Goal: Task Accomplishment & Management: Complete application form

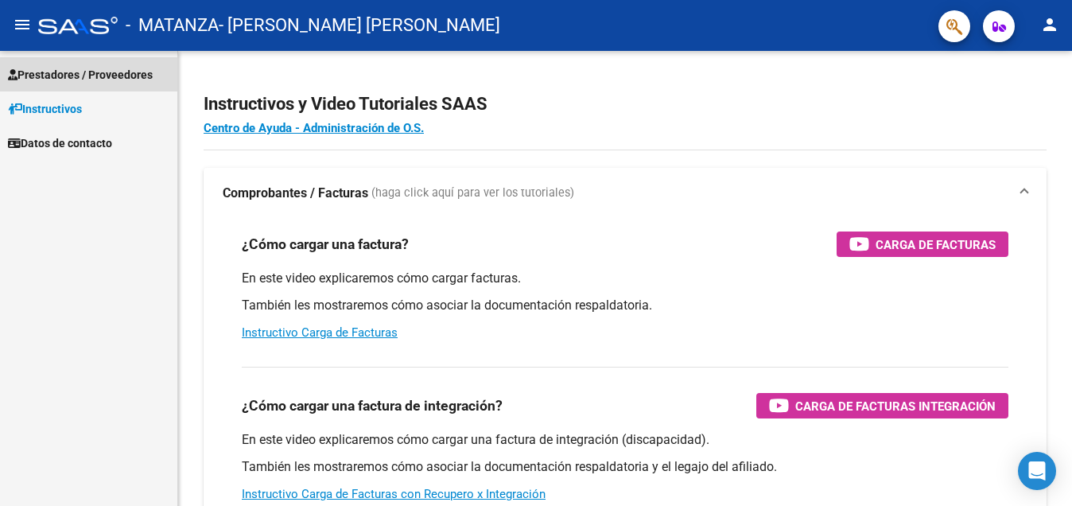
click at [104, 79] on span "Prestadores / Proveedores" at bounding box center [80, 74] width 145 height 17
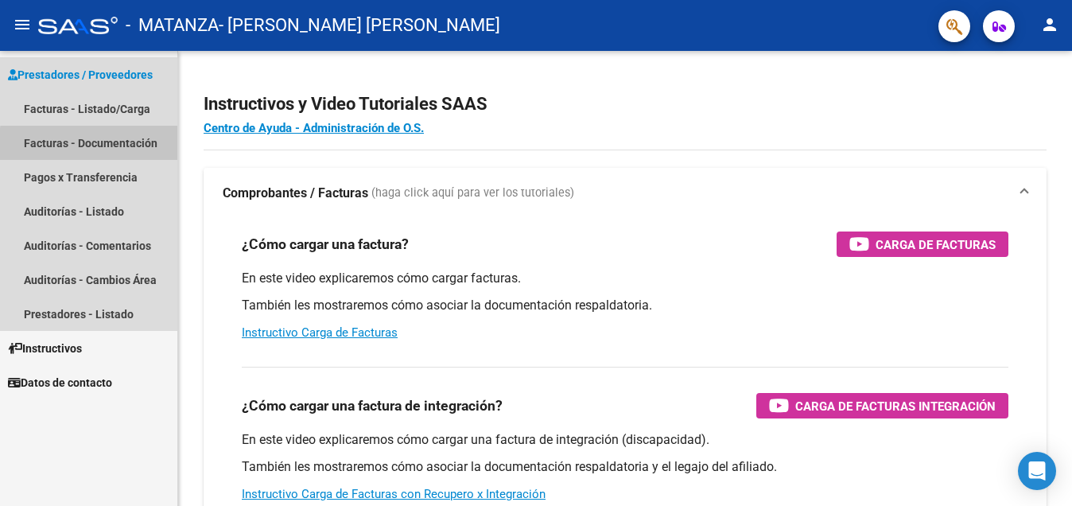
click at [115, 146] on link "Facturas - Documentación" at bounding box center [88, 143] width 177 height 34
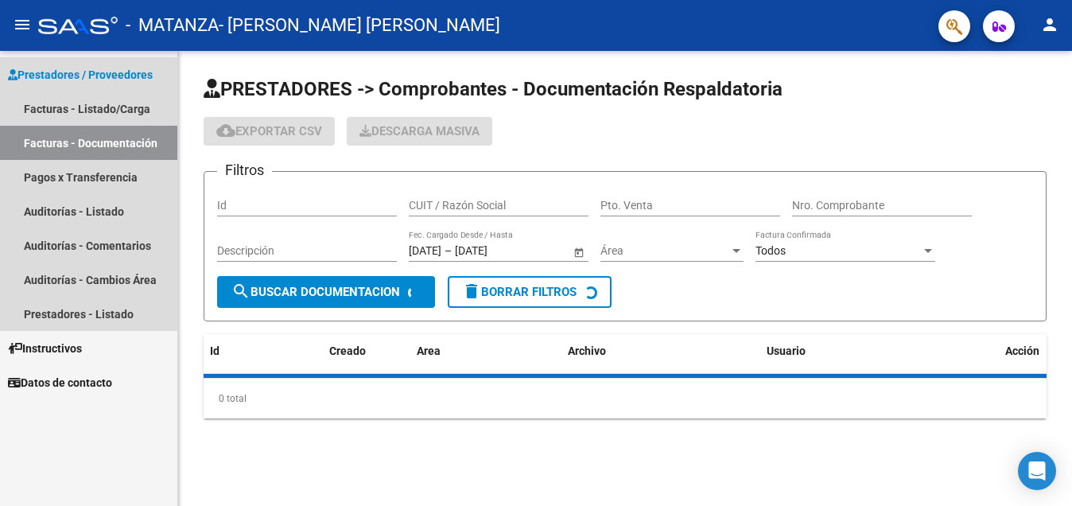
click at [119, 134] on link "Facturas - Documentación" at bounding box center [88, 143] width 177 height 34
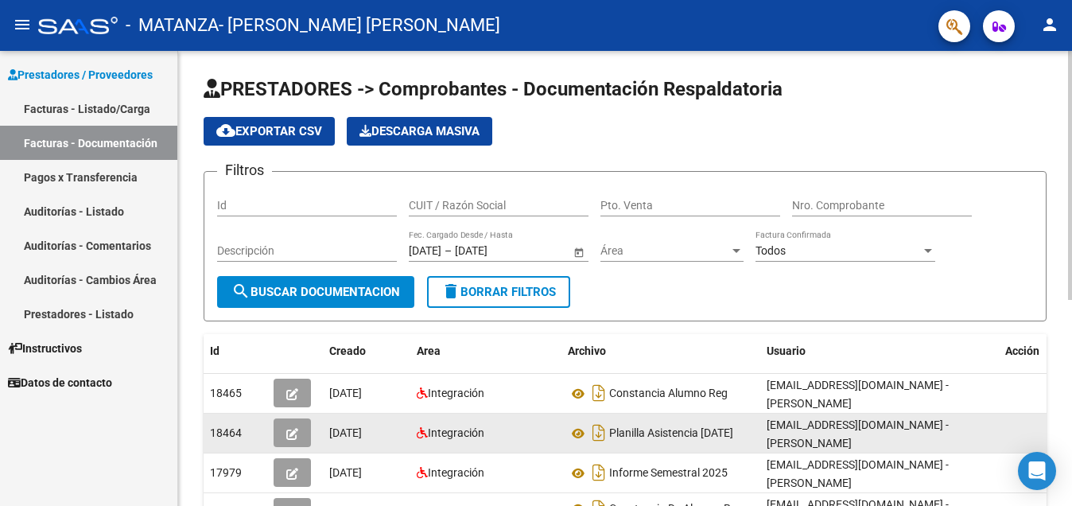
click at [293, 429] on icon "button" at bounding box center [292, 434] width 12 height 12
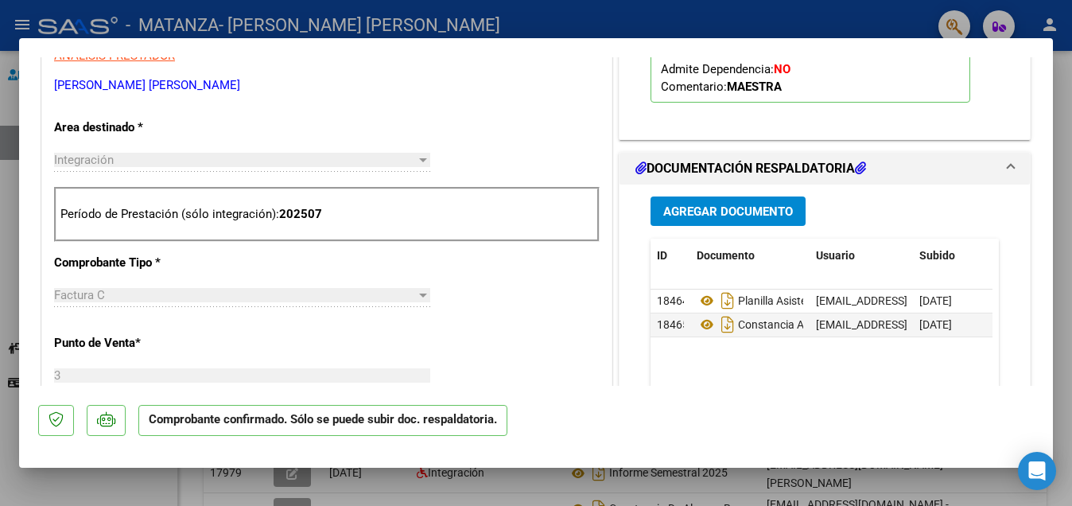
scroll to position [280, 0]
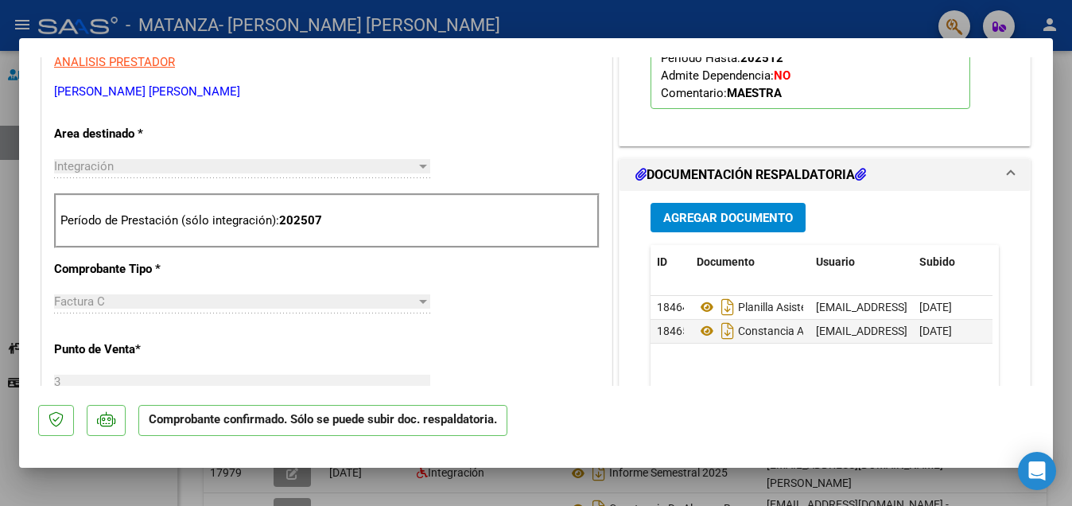
click at [735, 219] on span "Agregar Documento" at bounding box center [728, 218] width 130 height 14
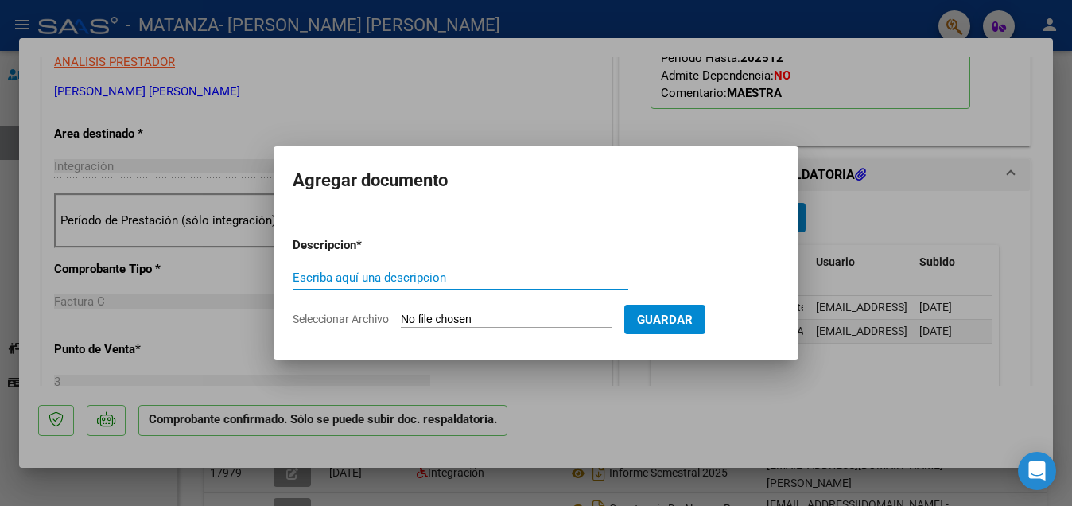
click at [527, 272] on input "Escriba aquí una descripcion" at bounding box center [460, 277] width 335 height 14
type input "Planilla de asistencia por pedido Os-SSS"
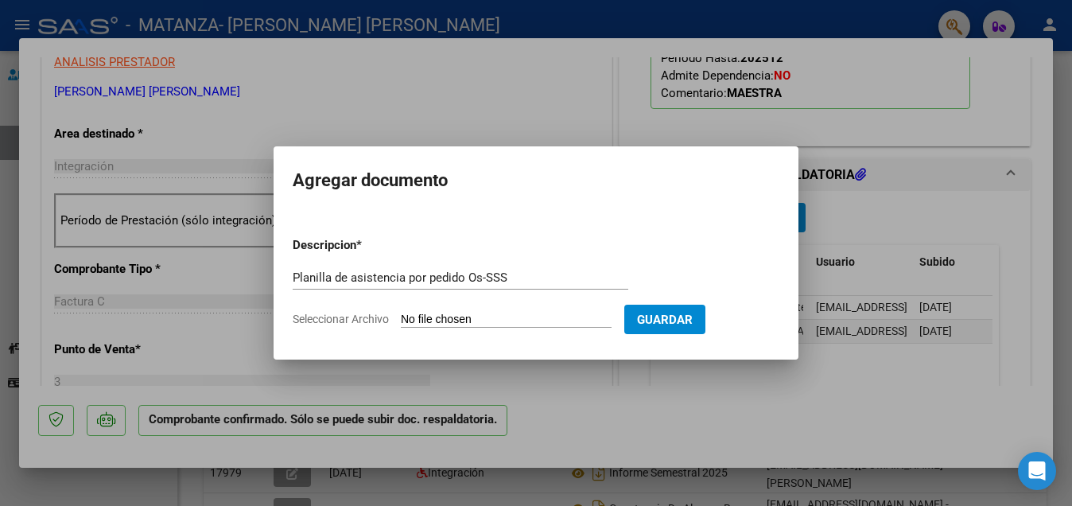
click at [542, 319] on input "Seleccionar Archivo" at bounding box center [506, 319] width 211 height 15
type input "C:\fakepath\Planilla nueva asistencia [PERSON_NAME][DATE].jpg"
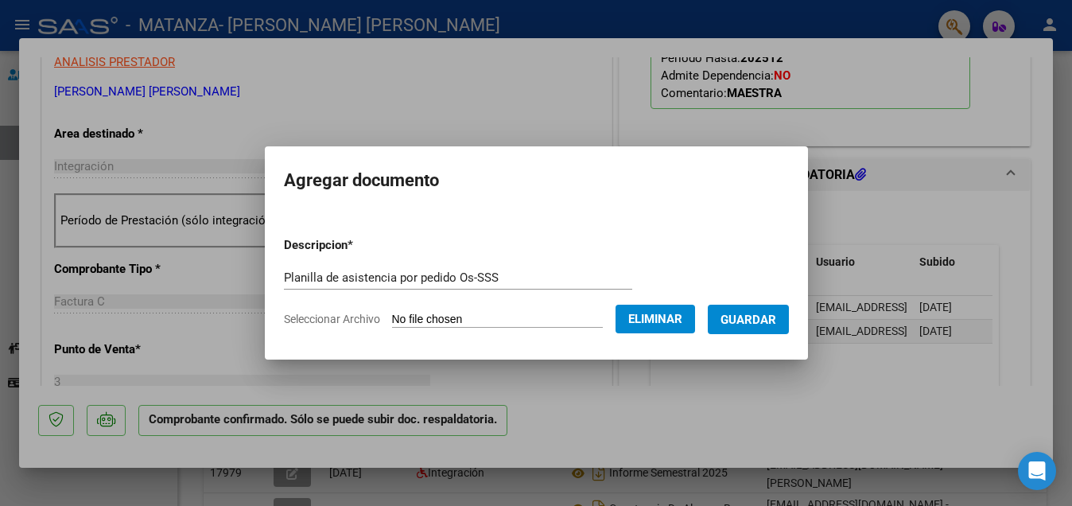
click at [764, 329] on button "Guardar" at bounding box center [747, 318] width 81 height 29
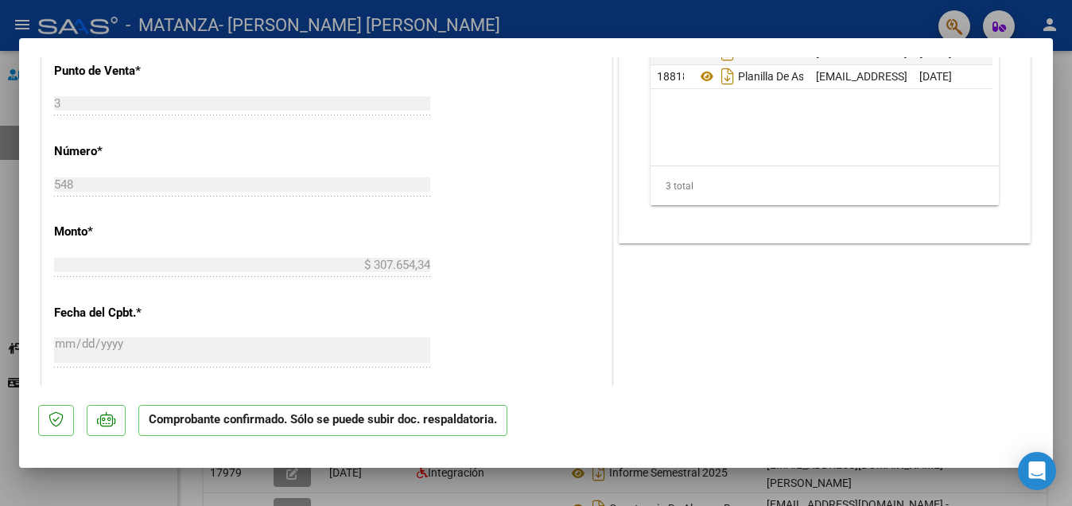
scroll to position [521, 0]
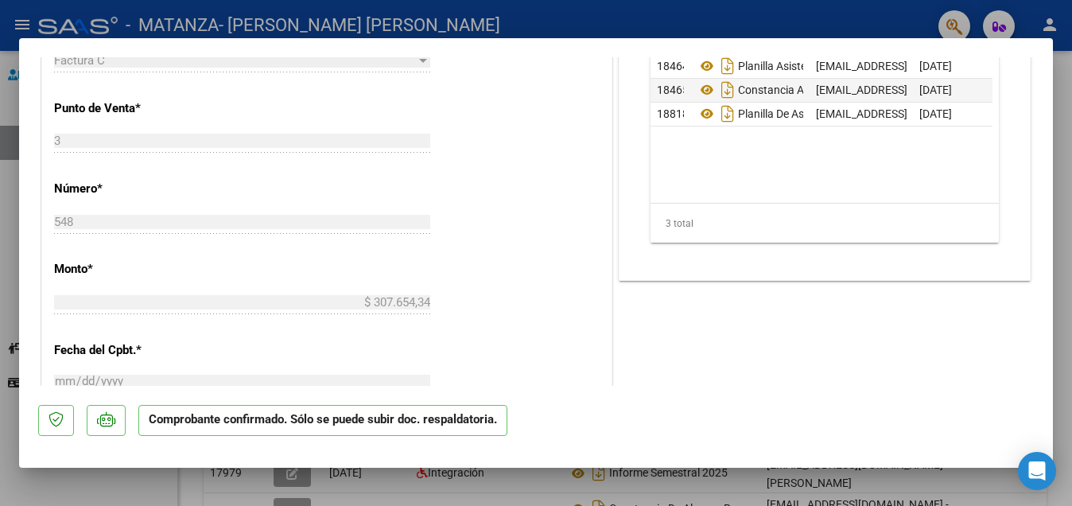
click at [831, 23] on div at bounding box center [536, 253] width 1072 height 506
type input "$ 0,00"
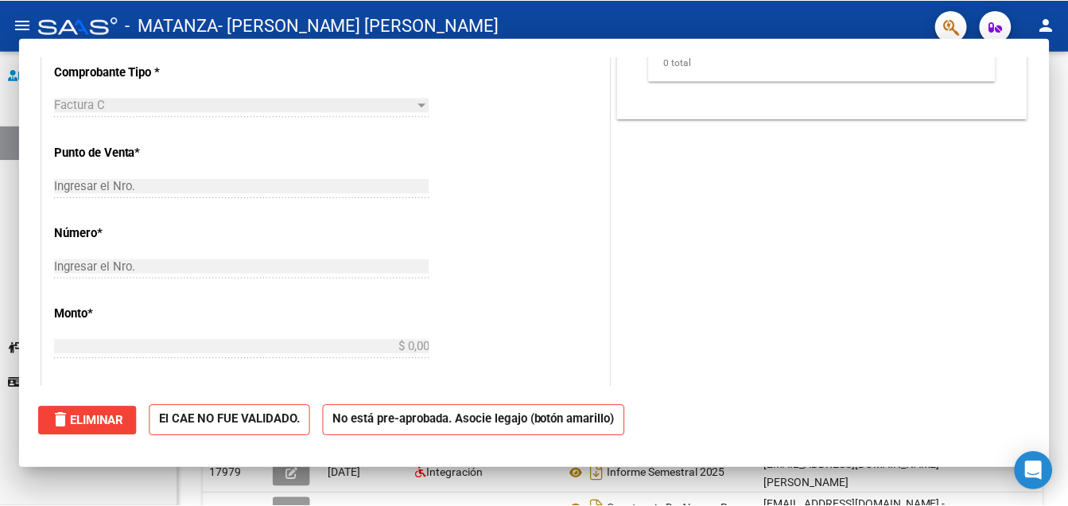
scroll to position [0, 0]
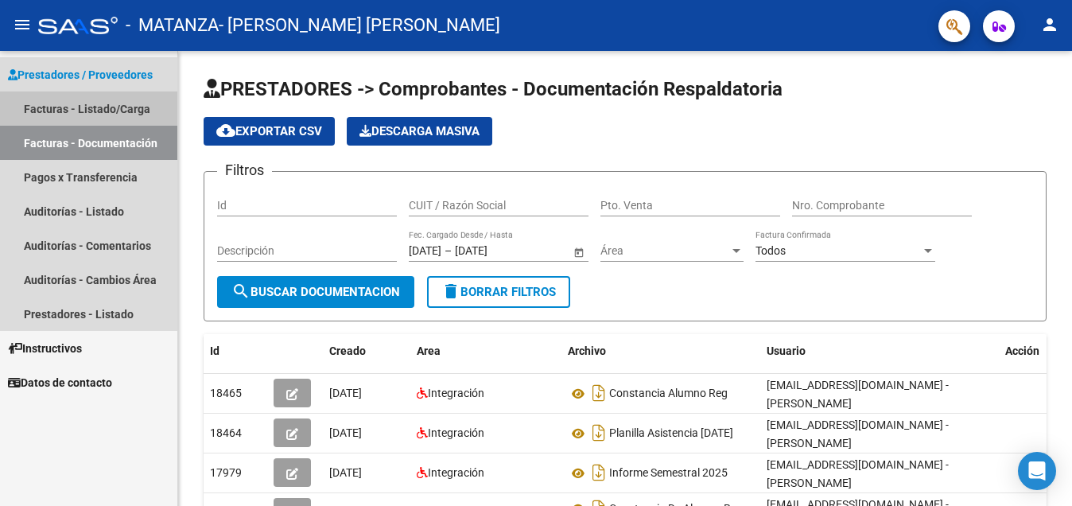
click at [52, 119] on link "Facturas - Listado/Carga" at bounding box center [88, 108] width 177 height 34
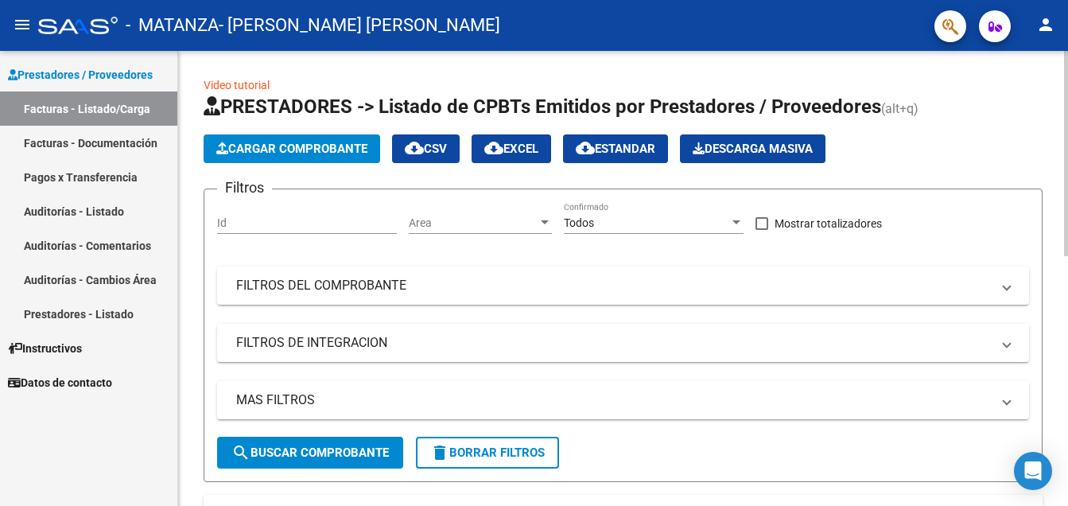
scroll to position [155, 0]
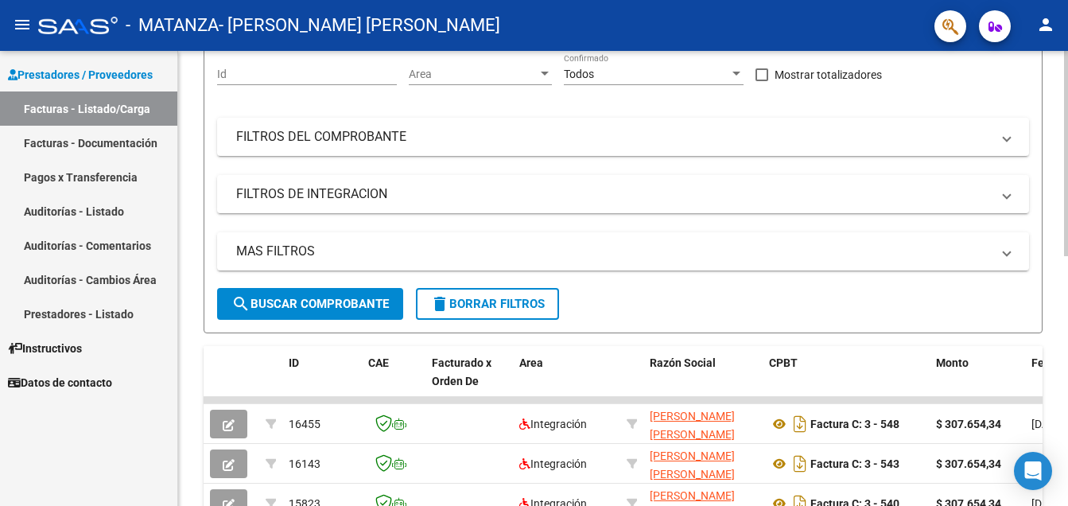
click at [1064, 229] on div at bounding box center [1066, 153] width 4 height 205
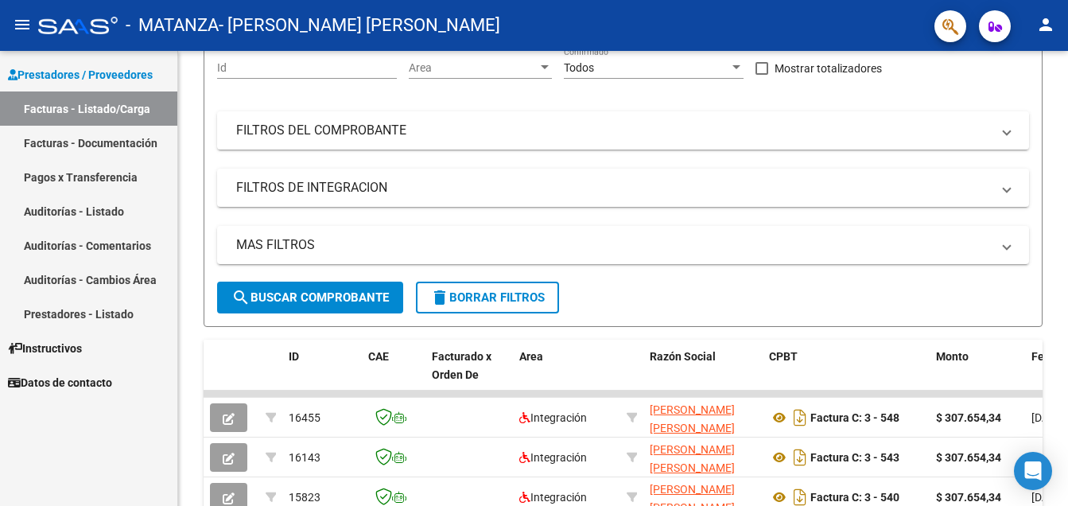
drag, startPoint x: 1064, startPoint y: 232, endPoint x: 1076, endPoint y: 327, distance: 95.4
click at [1068, 327] on html "menu - MATANZA - [PERSON_NAME] [PERSON_NAME] person Prestadores / Proveedores F…" at bounding box center [534, 253] width 1068 height 506
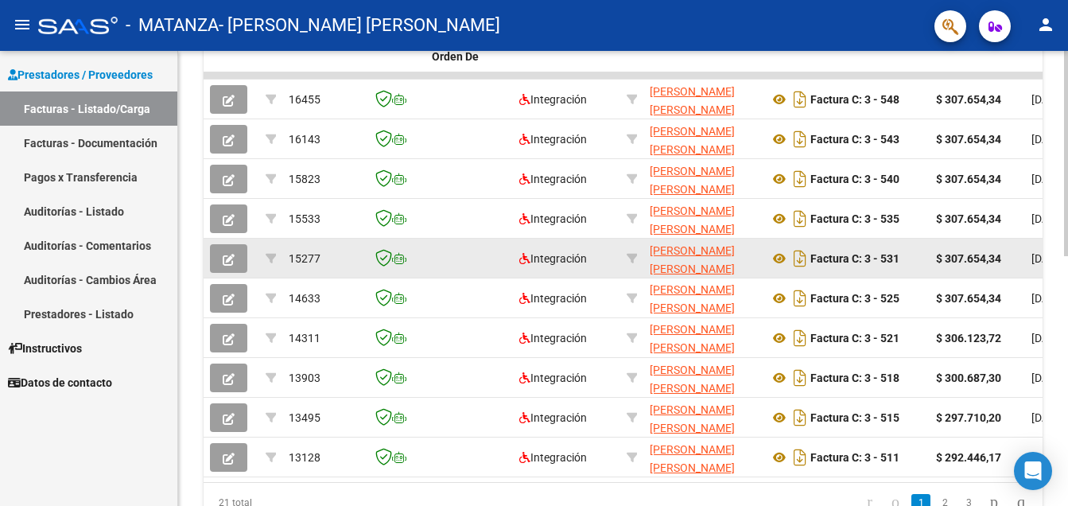
scroll to position [0, 0]
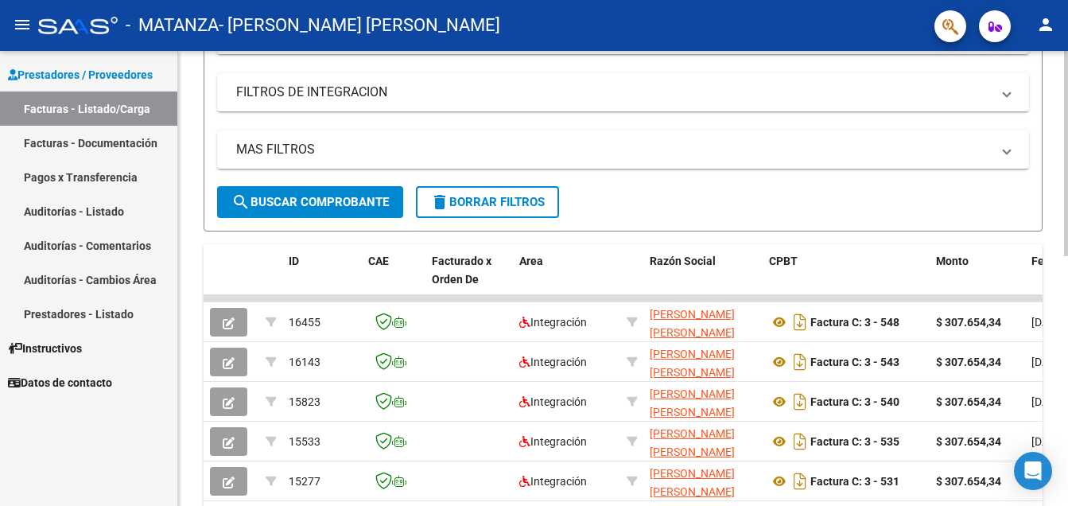
click at [1068, 190] on html "menu - MATANZA - [PERSON_NAME] [PERSON_NAME] person Prestadores / Proveedores F…" at bounding box center [534, 253] width 1068 height 506
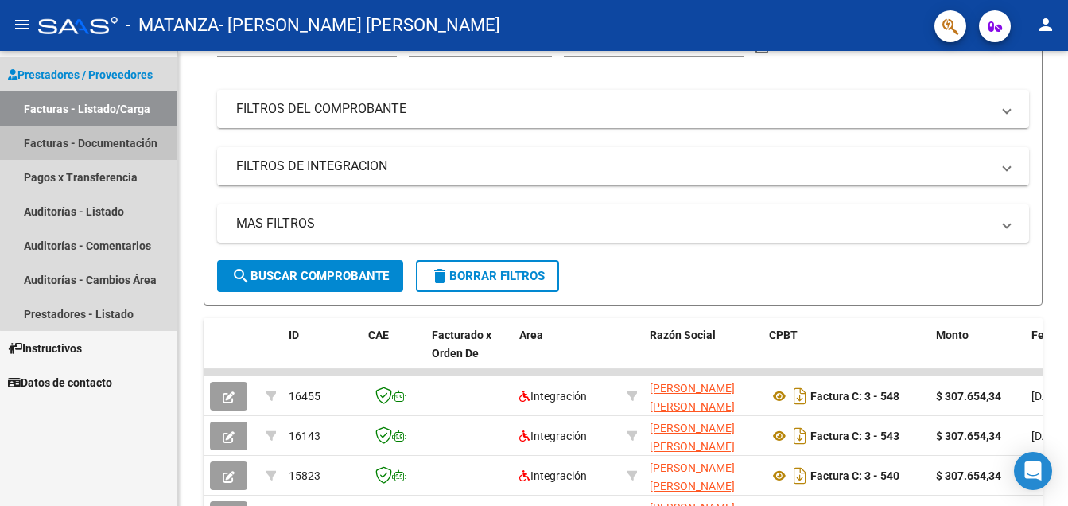
click at [128, 149] on link "Facturas - Documentación" at bounding box center [88, 143] width 177 height 34
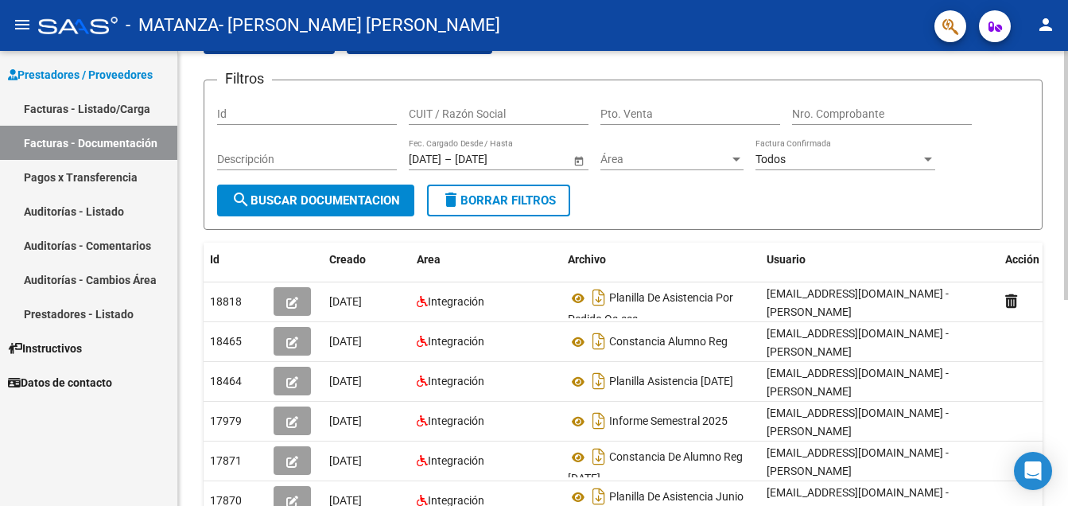
scroll to position [238, 0]
